Goal: Task Accomplishment & Management: Use online tool/utility

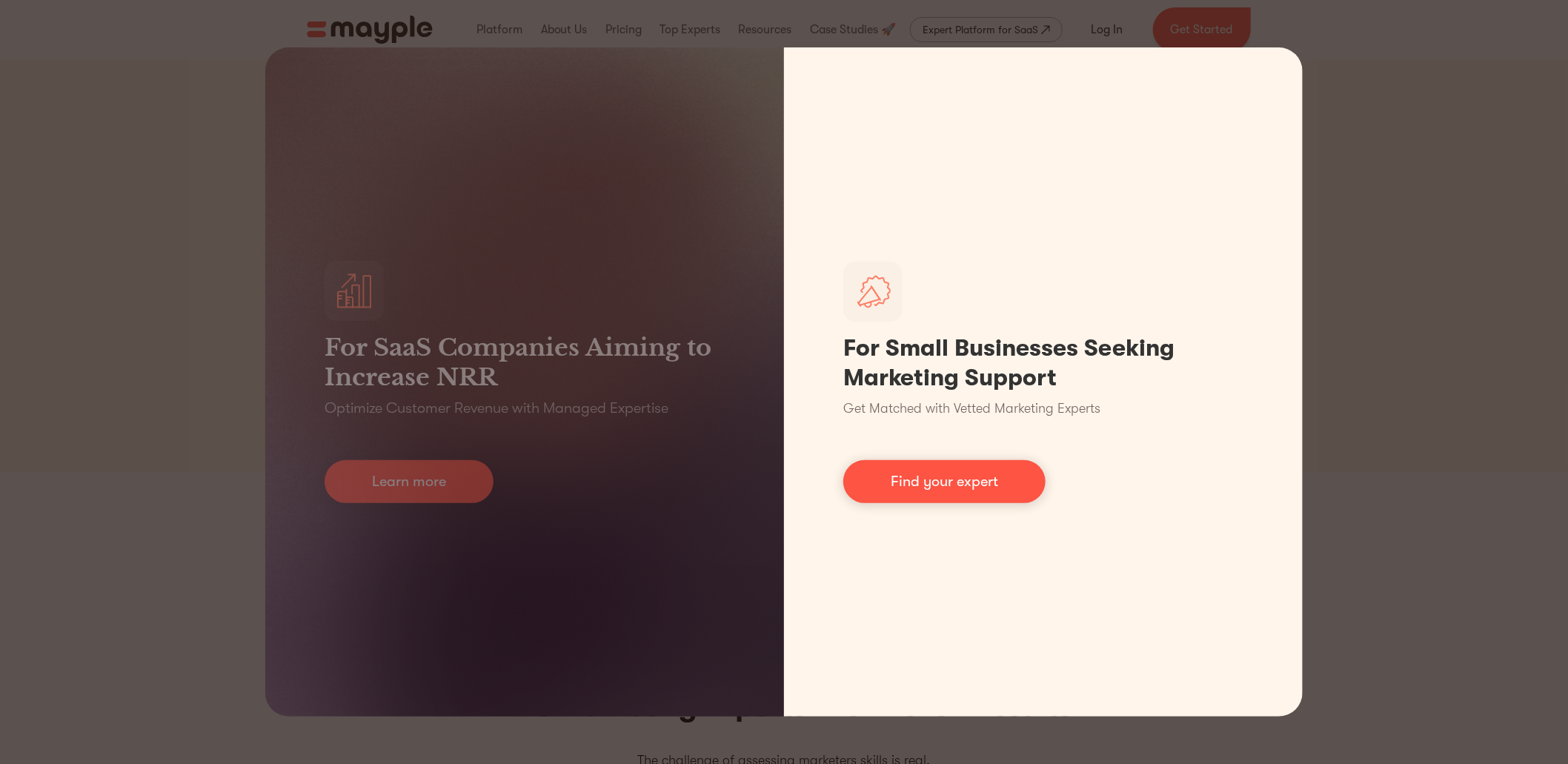
drag, startPoint x: 963, startPoint y: 476, endPoint x: 953, endPoint y: 474, distance: 10.2
click at [963, 476] on link "Find your expert" at bounding box center [945, 482] width 202 height 43
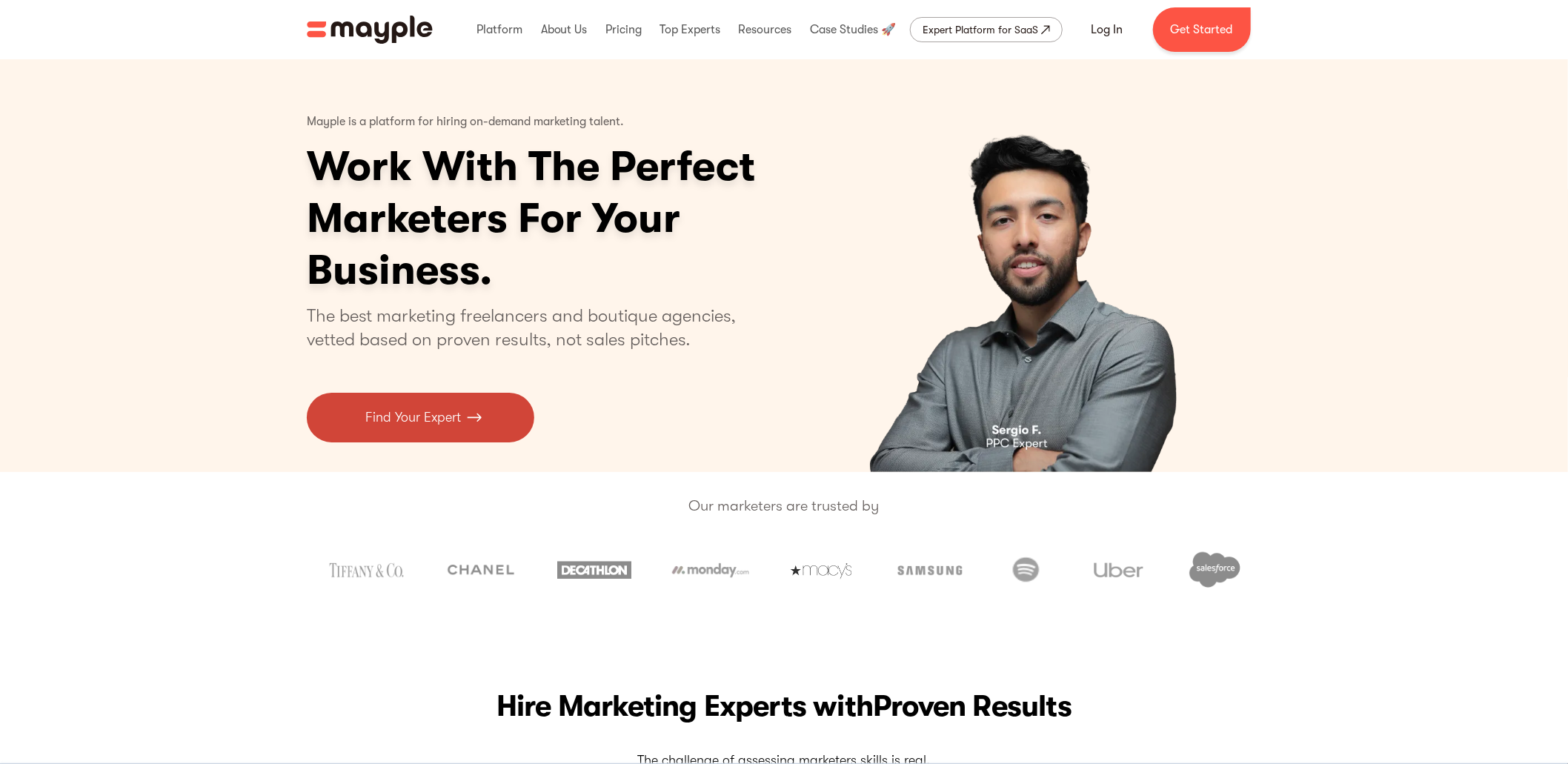
click at [434, 422] on p "Find Your Expert" at bounding box center [413, 417] width 96 height 20
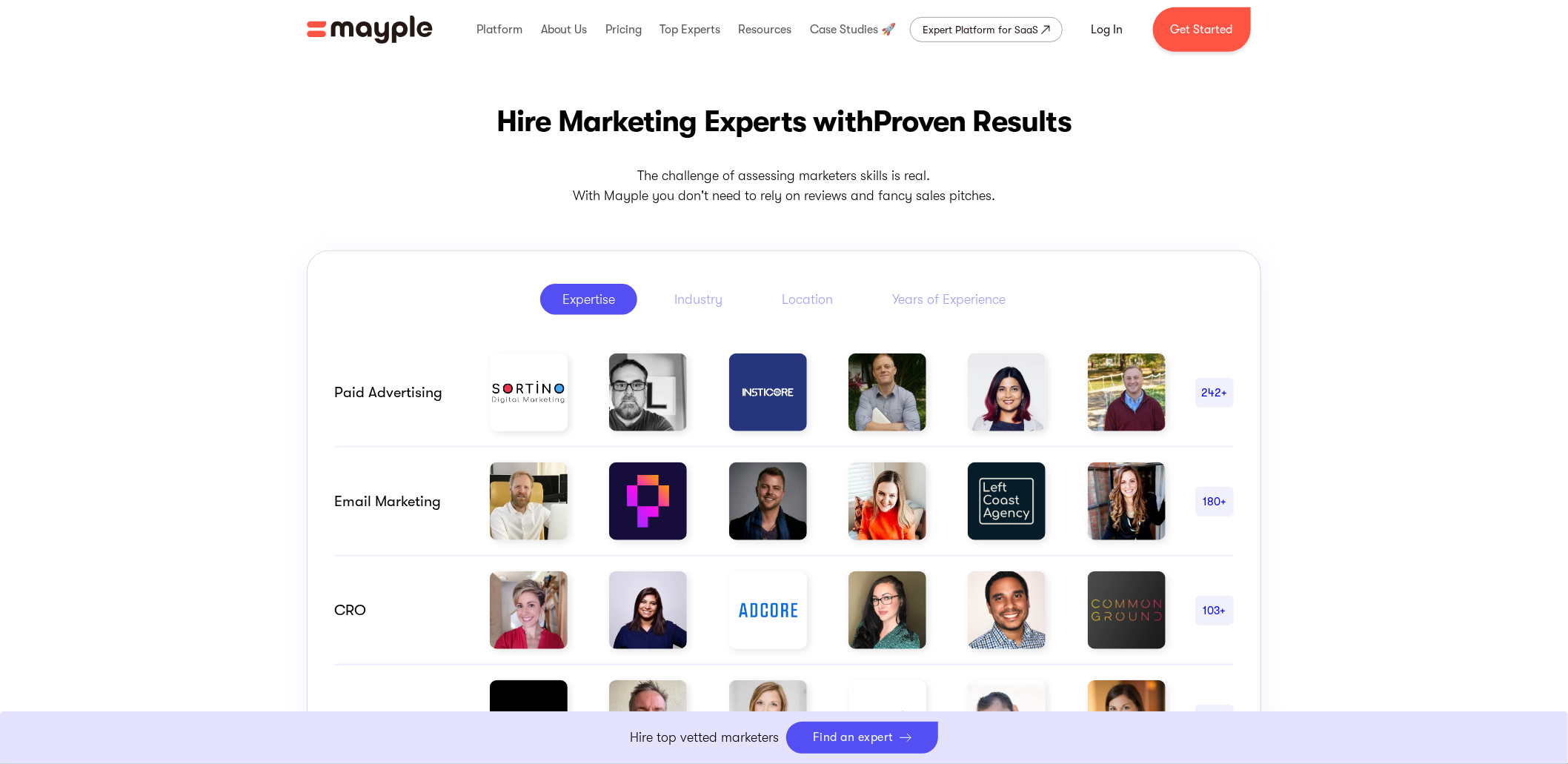
scroll to position [593, 0]
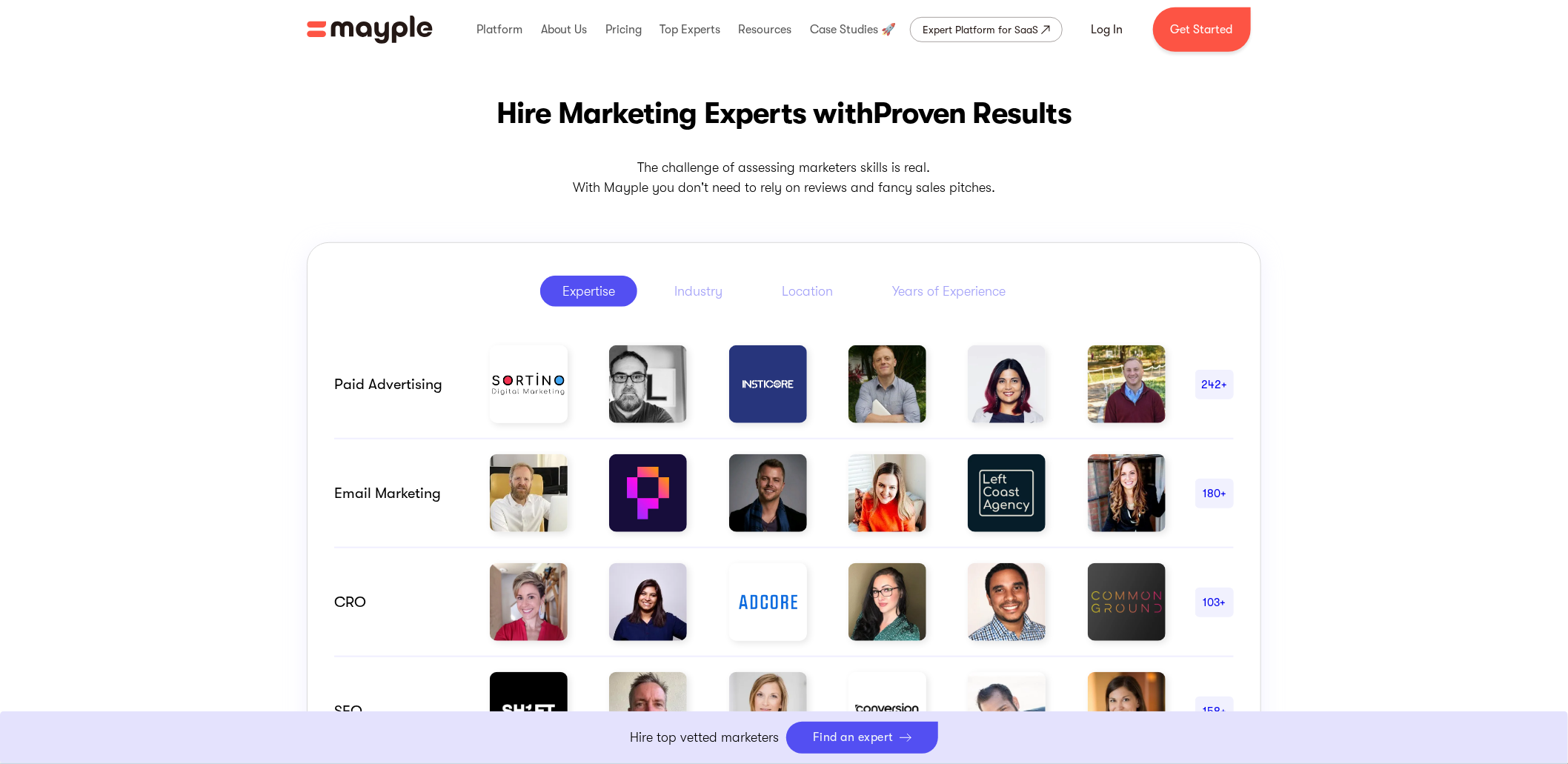
click at [899, 392] on img at bounding box center [887, 384] width 78 height 78
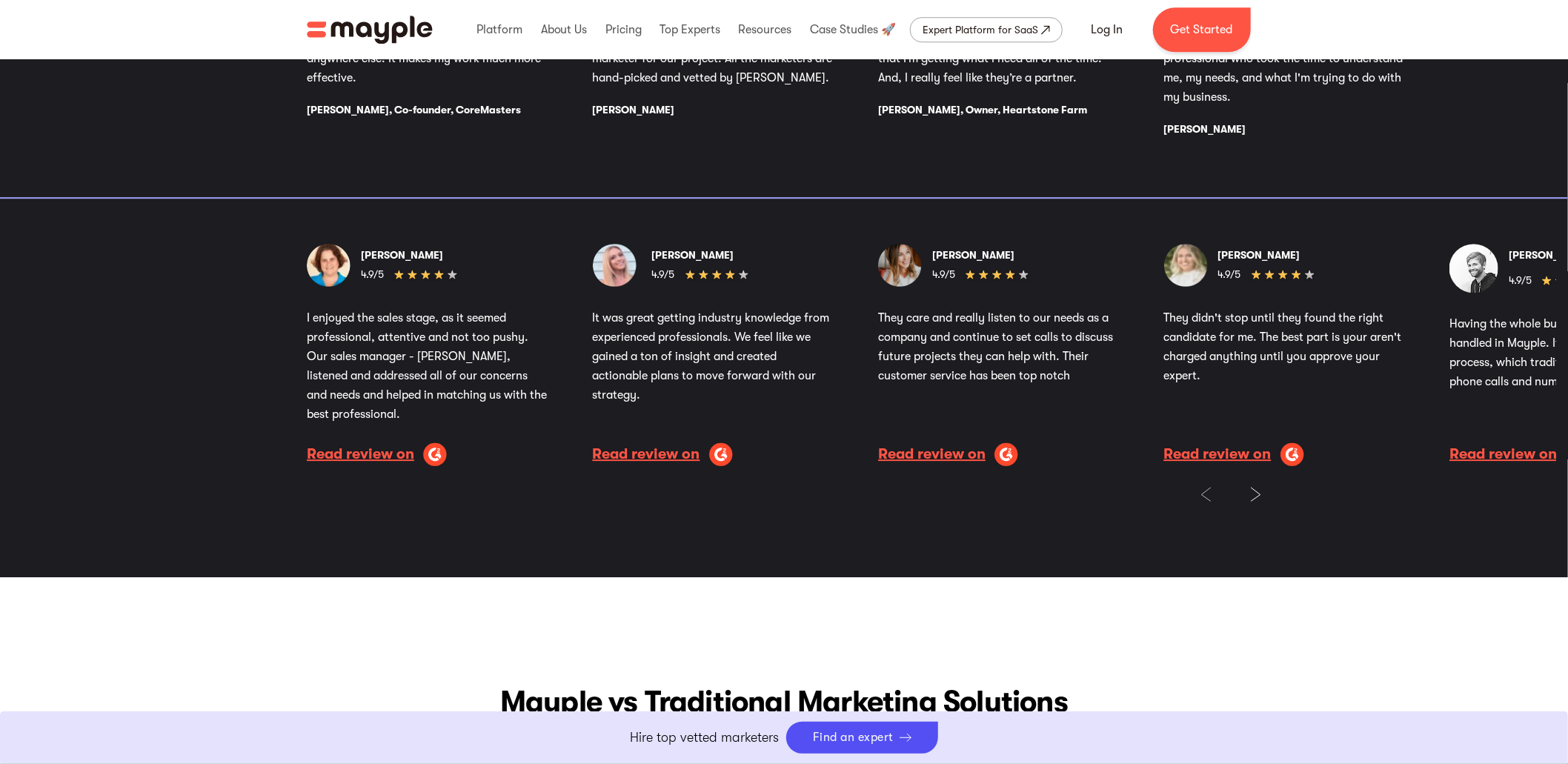
scroll to position [3261, 0]
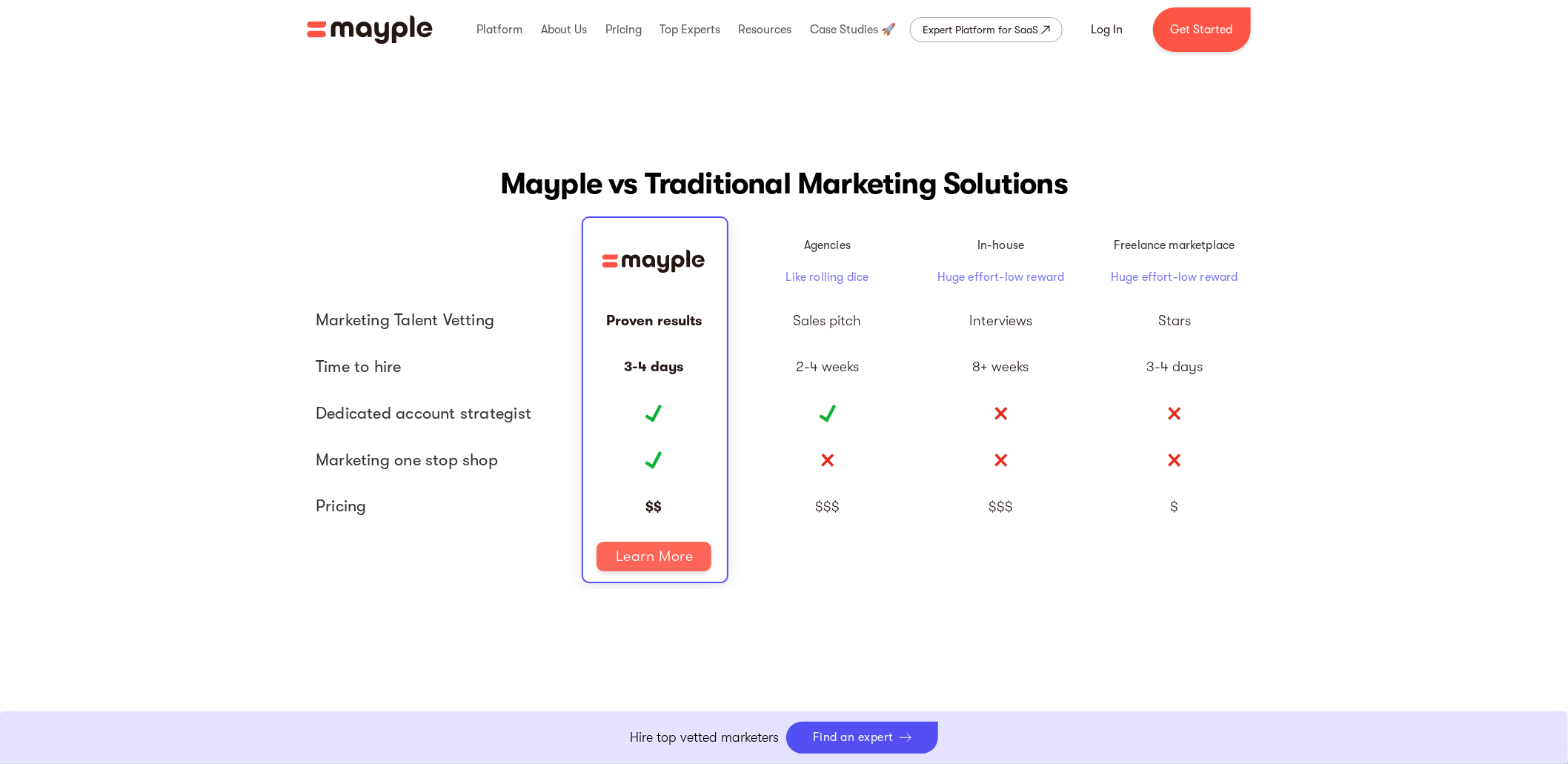
click at [671, 552] on link "Learn More" at bounding box center [654, 556] width 115 height 30
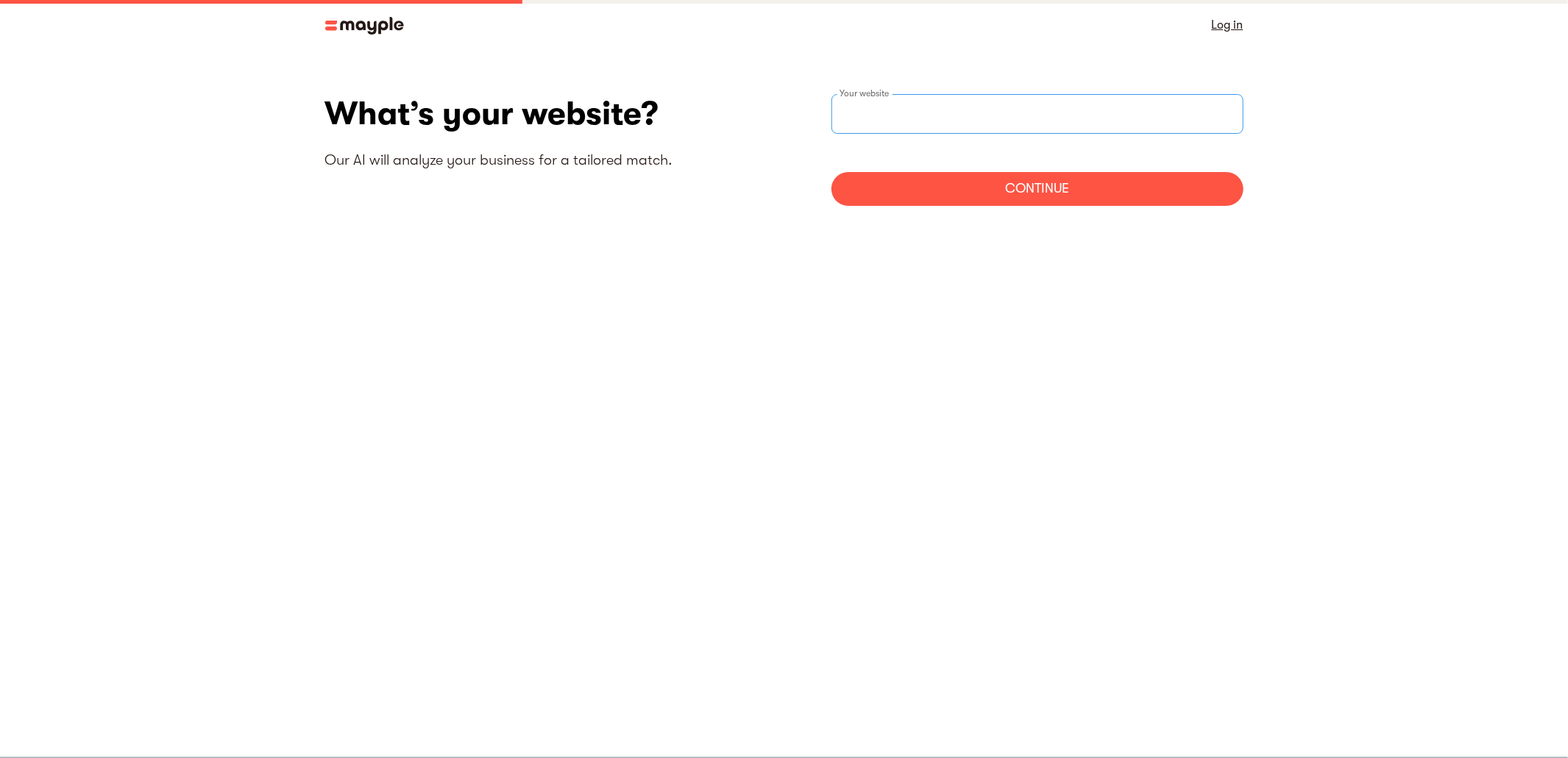
click at [915, 116] on input "websiteStep" at bounding box center [1037, 114] width 412 height 40
type input "https://businesseasytools.com"
click at [1050, 179] on div "Continue" at bounding box center [1037, 189] width 412 height 34
click at [880, 110] on div "Your website" at bounding box center [1037, 114] width 412 height 40
type input "https://businesseasytools.com"
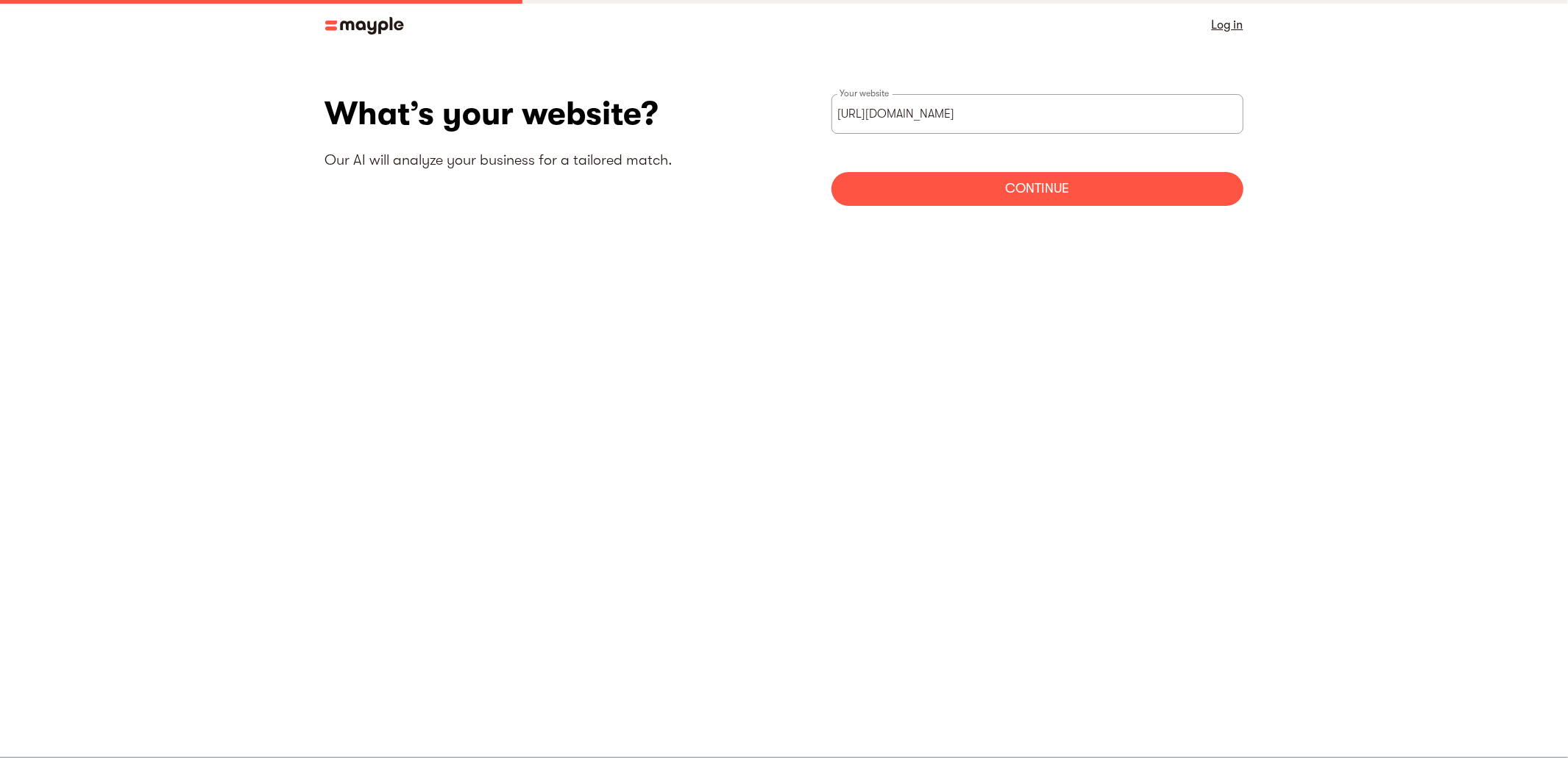
click at [1016, 186] on div "Continue" at bounding box center [1037, 189] width 412 height 34
